Goal: Task Accomplishment & Management: Use online tool/utility

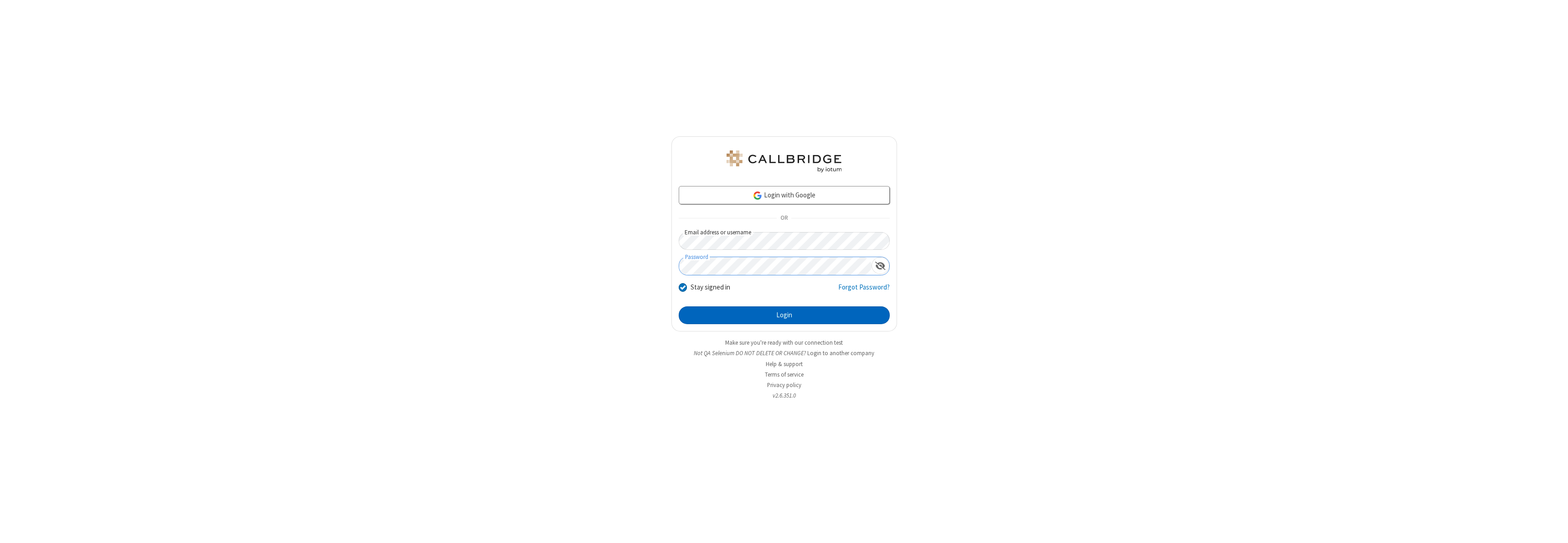
click at [784, 315] on button "Login" at bounding box center [784, 315] width 211 height 18
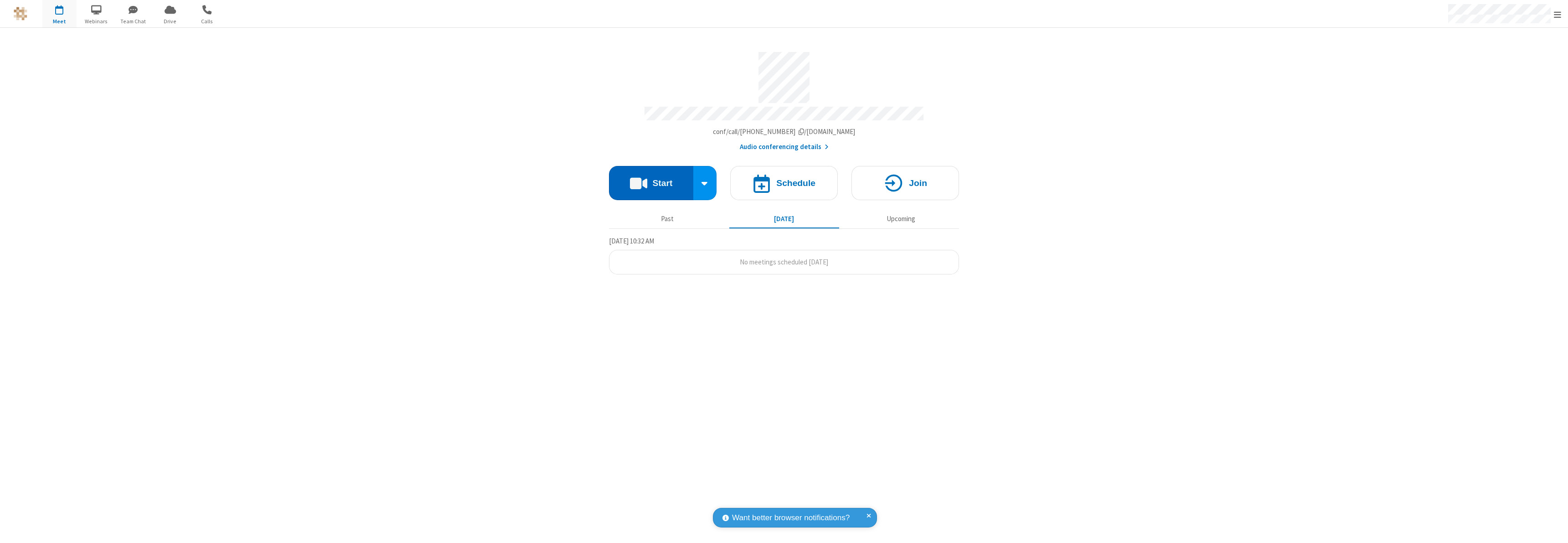
click at [651, 179] on button "Start" at bounding box center [651, 183] width 85 height 34
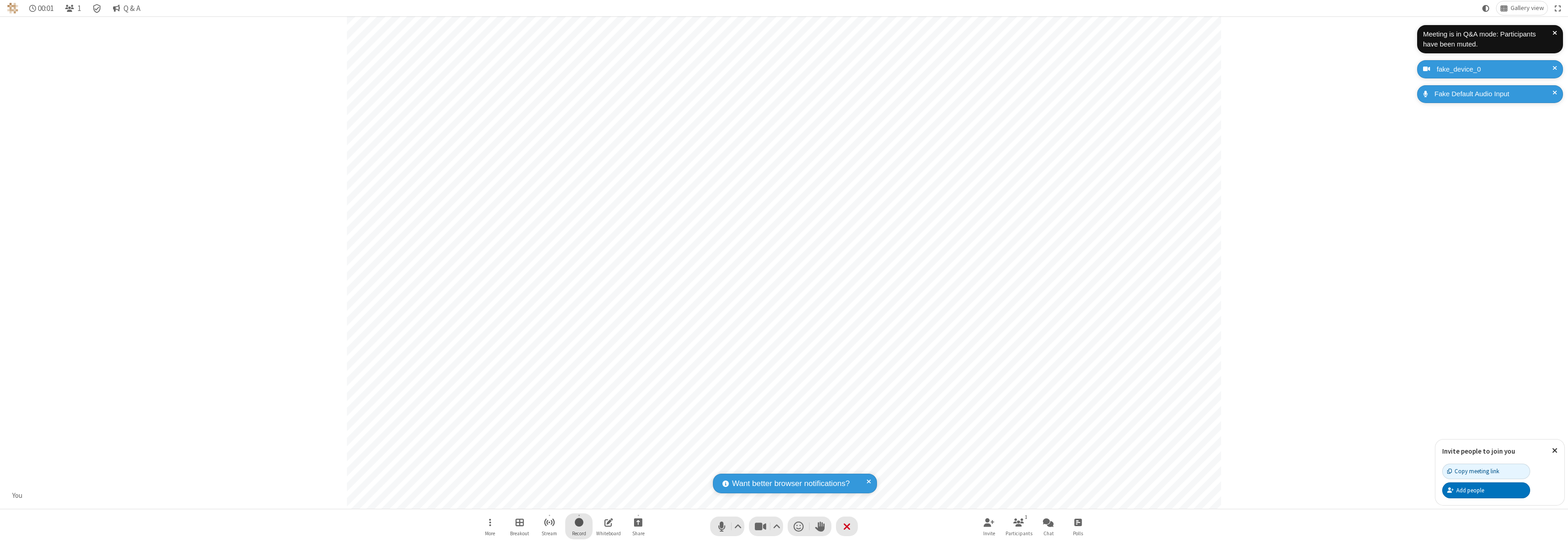
click at [579, 526] on span "Start recording" at bounding box center [579, 522] width 9 height 12
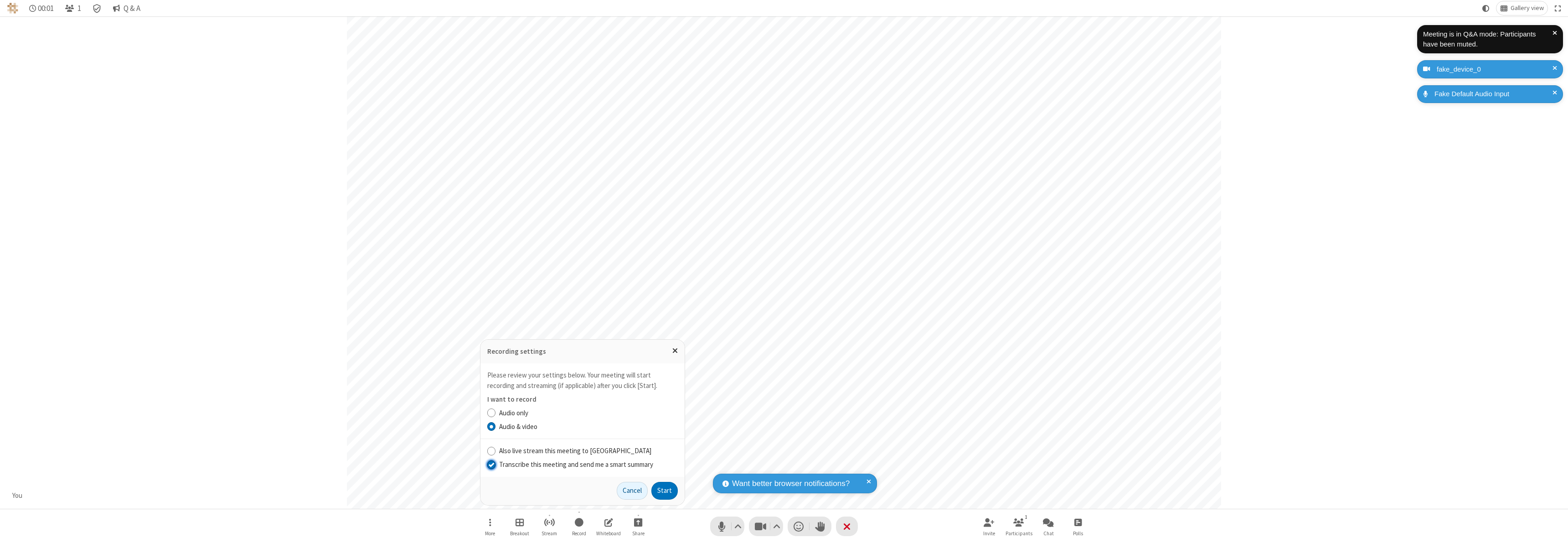
click at [491, 464] on input "Transcribe this meeting and send me a smart summary" at bounding box center [492, 464] width 9 height 10
click at [665, 491] on button "Start" at bounding box center [664, 491] width 26 height 18
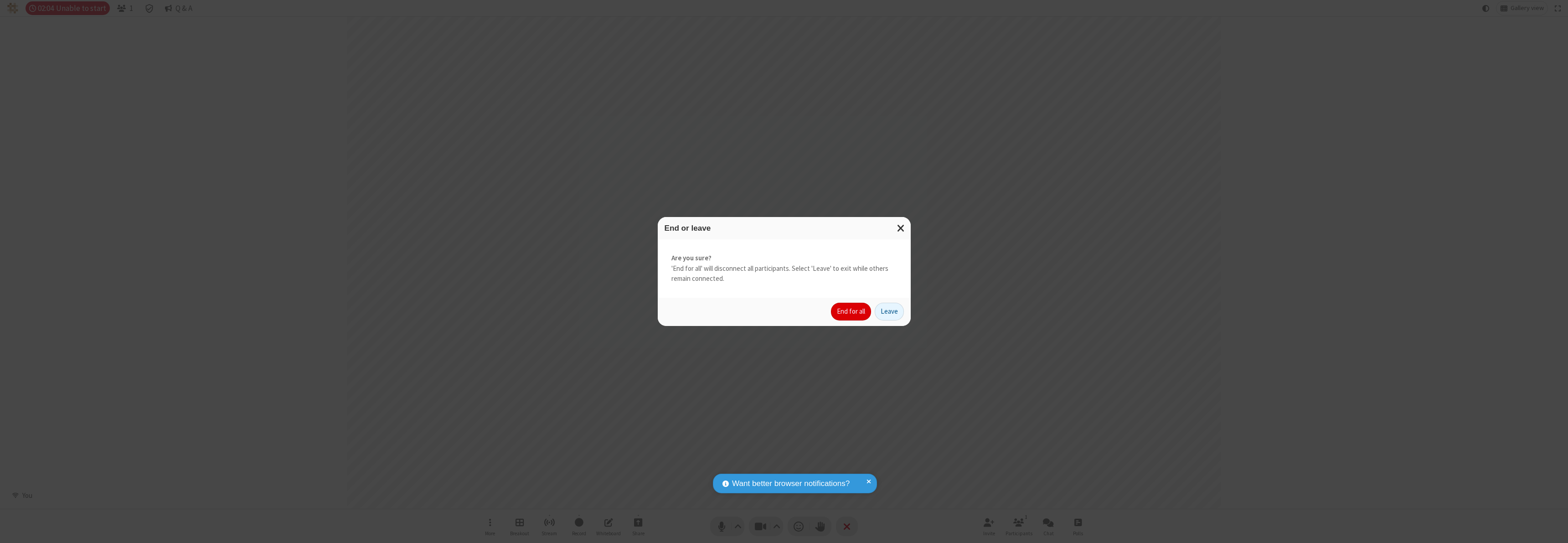
click at [852, 311] on button "End for all" at bounding box center [851, 312] width 40 height 18
